Goal: Information Seeking & Learning: Learn about a topic

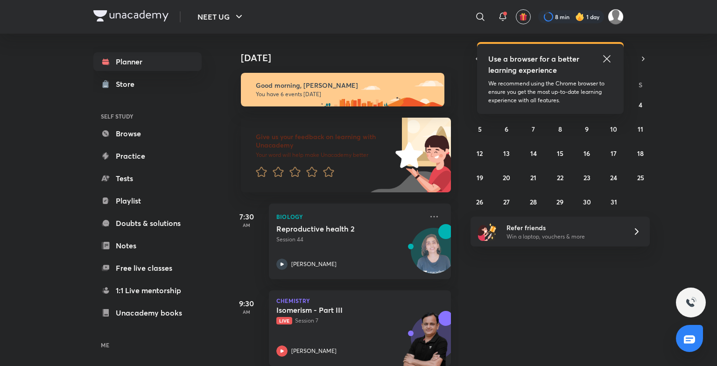
click at [607, 61] on icon at bounding box center [606, 58] width 11 height 11
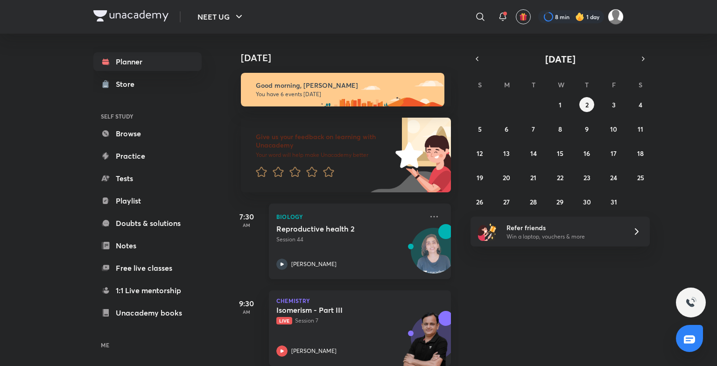
click at [394, 215] on p "Biology" at bounding box center [349, 216] width 147 height 11
